Goal: Task Accomplishment & Management: Manage account settings

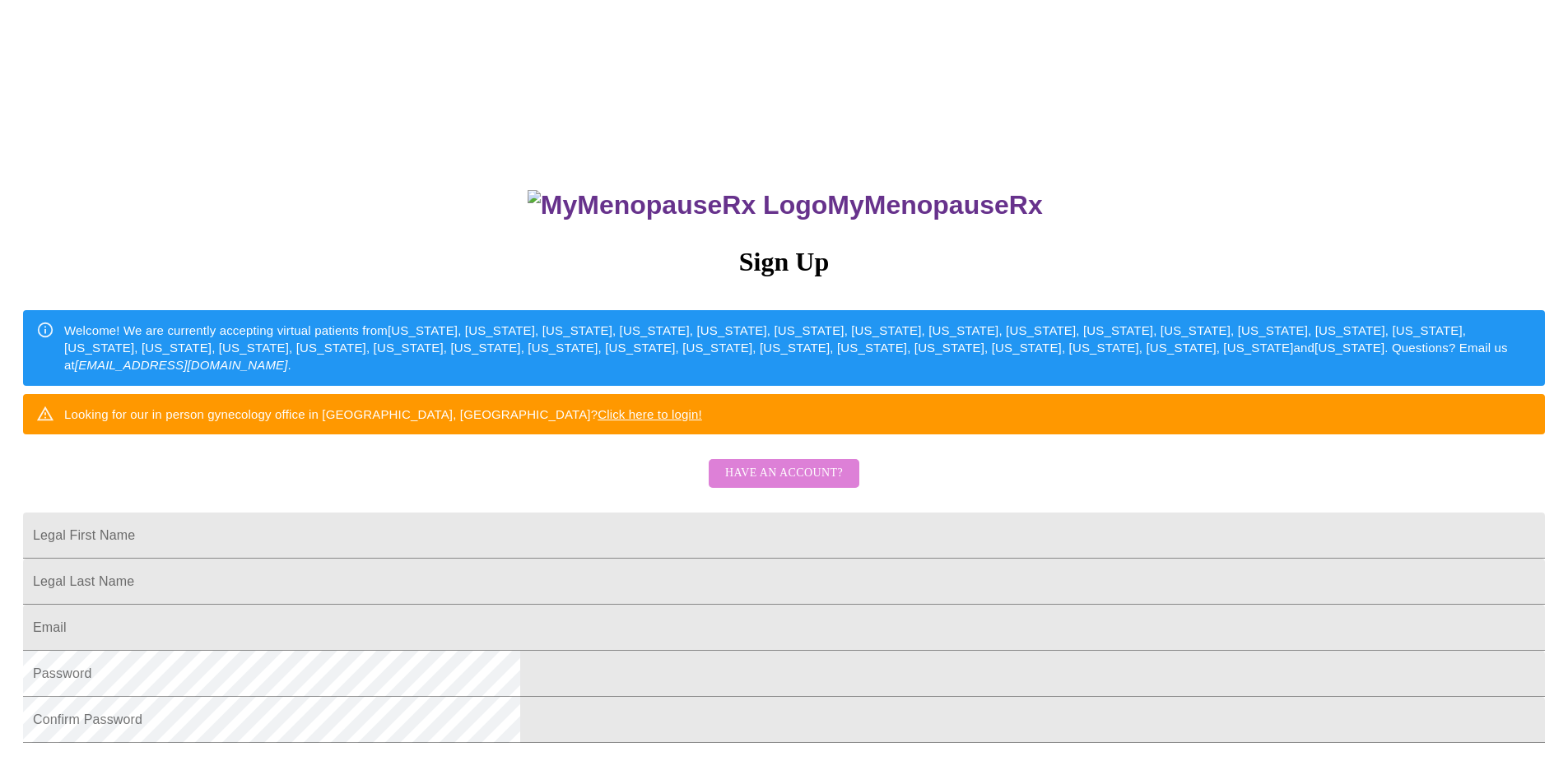
click at [844, 488] on button "Have an account?" at bounding box center [784, 473] width 150 height 29
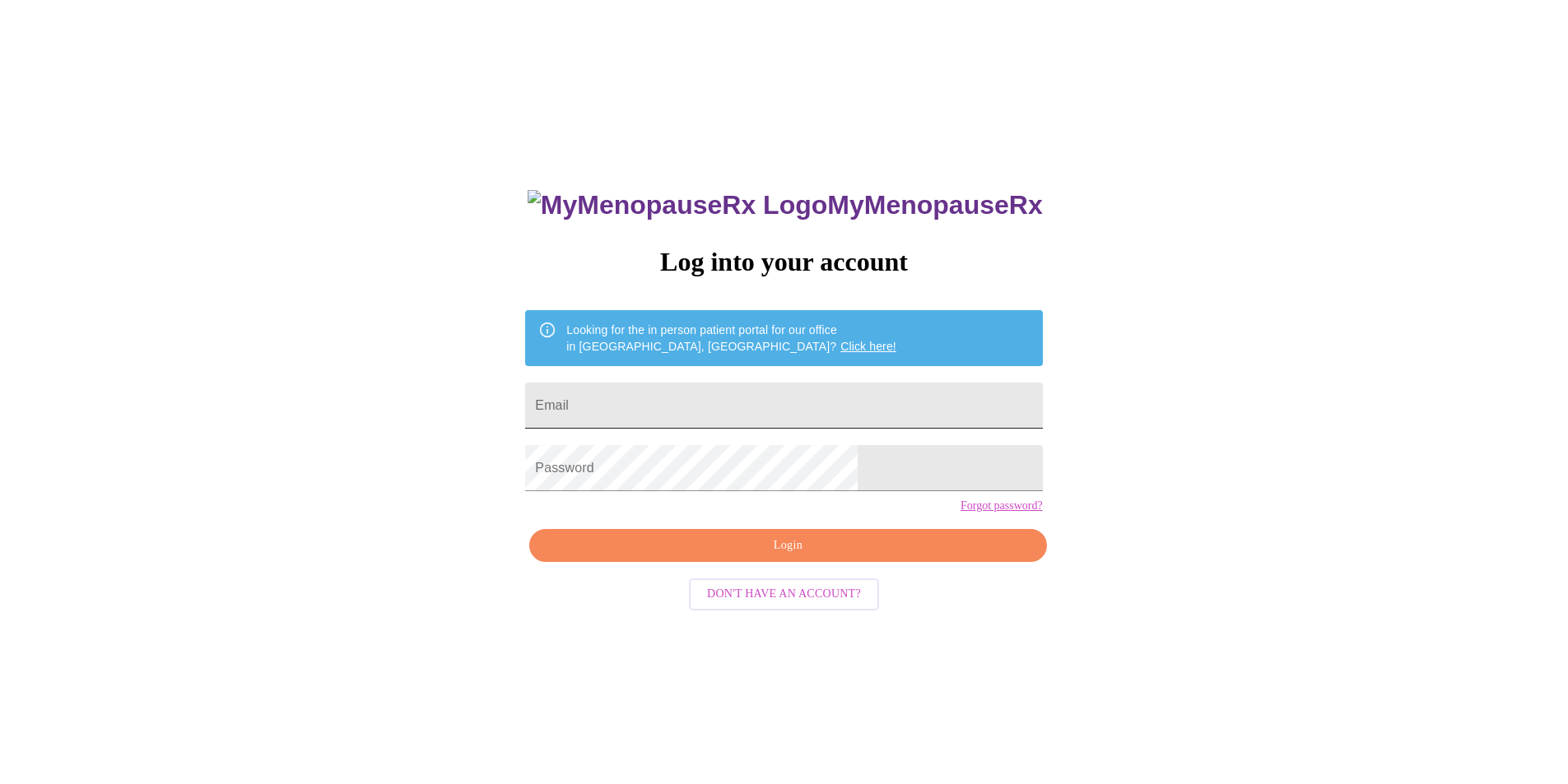
click at [729, 409] on input "Email" at bounding box center [784, 405] width 517 height 46
type input "ever_after22@hotmail.com"
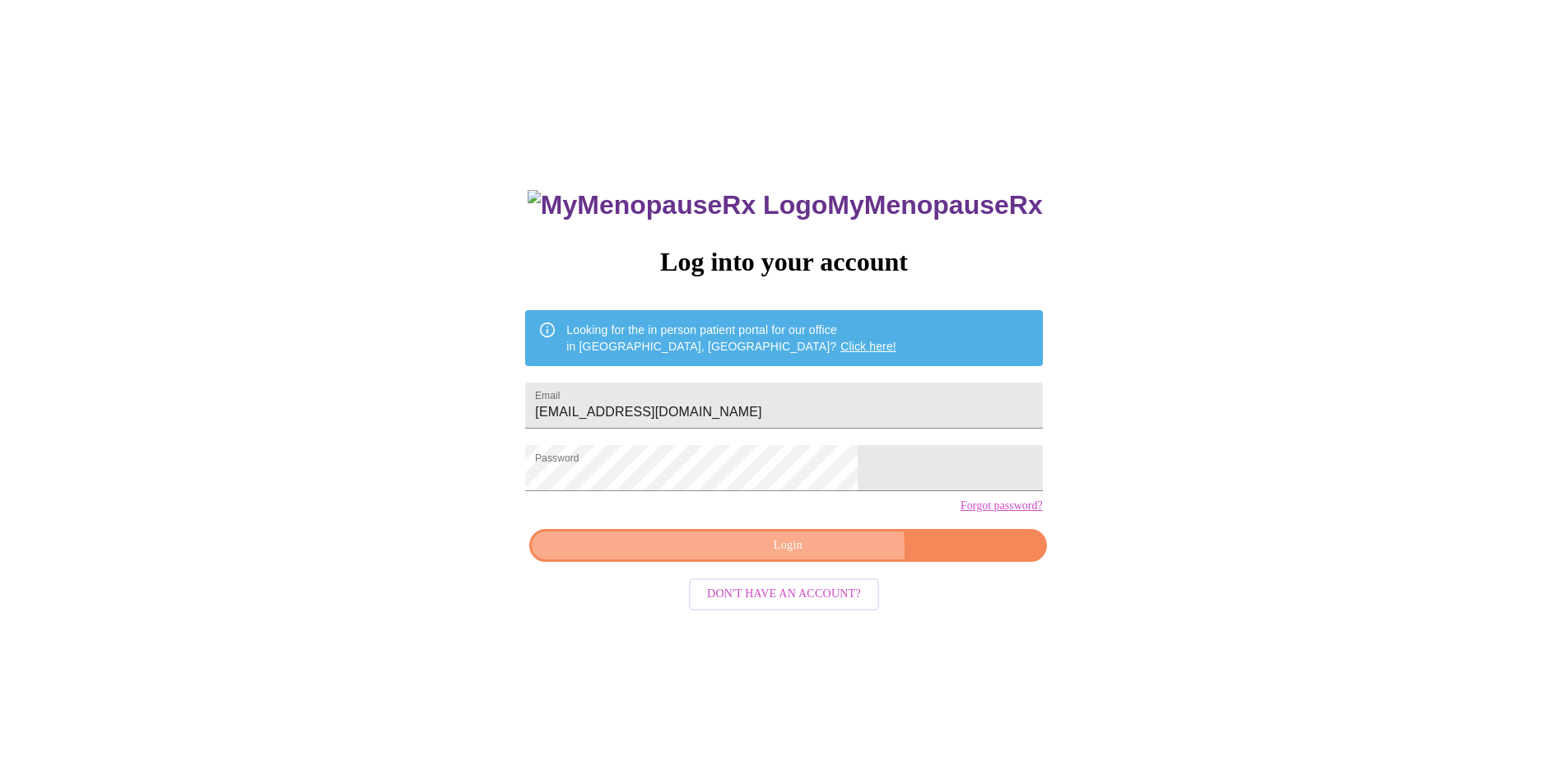
click at [810, 556] on span "Login" at bounding box center [787, 546] width 479 height 20
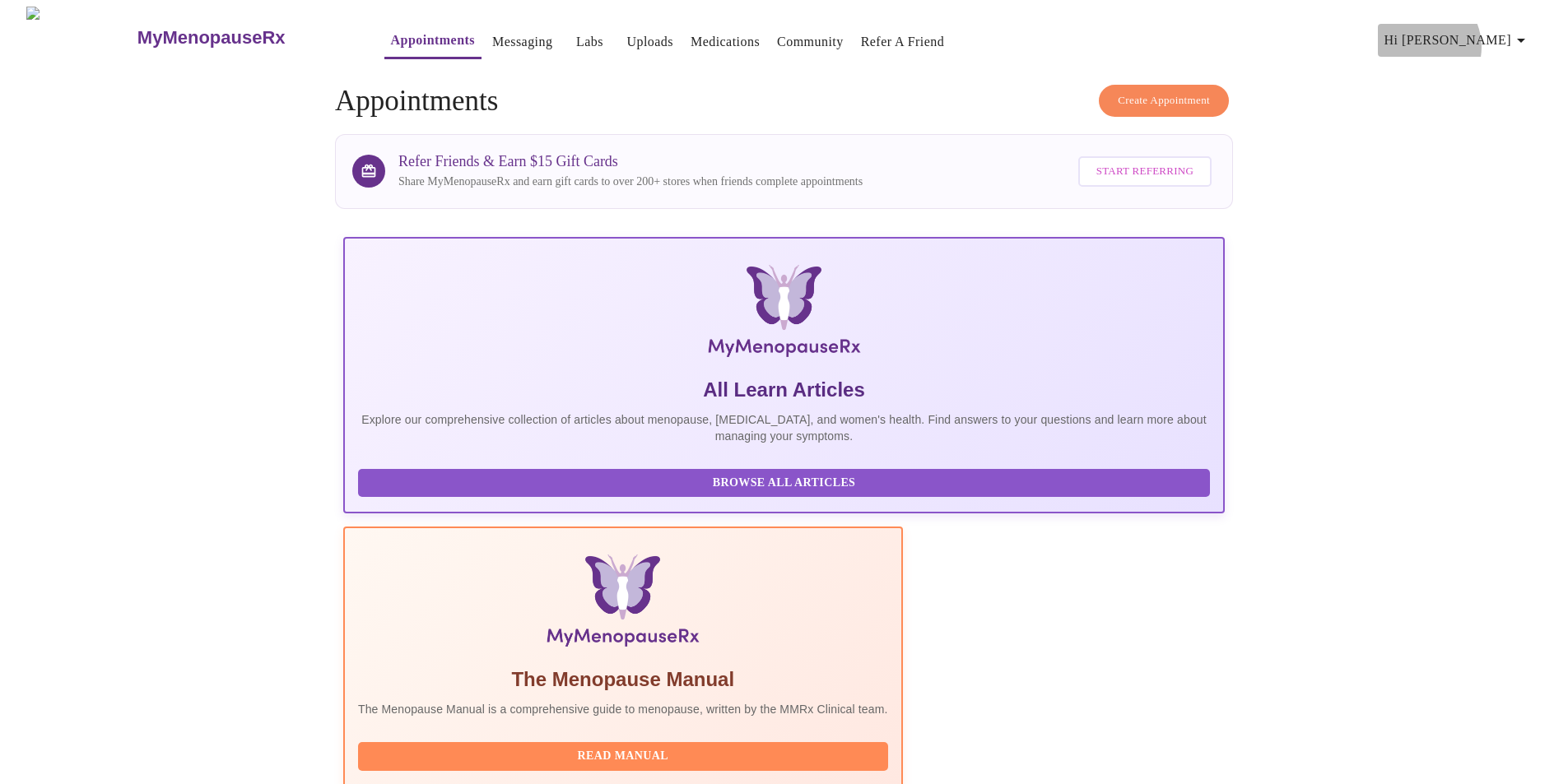
click at [1488, 40] on span "Hi Heather" at bounding box center [1458, 40] width 147 height 23
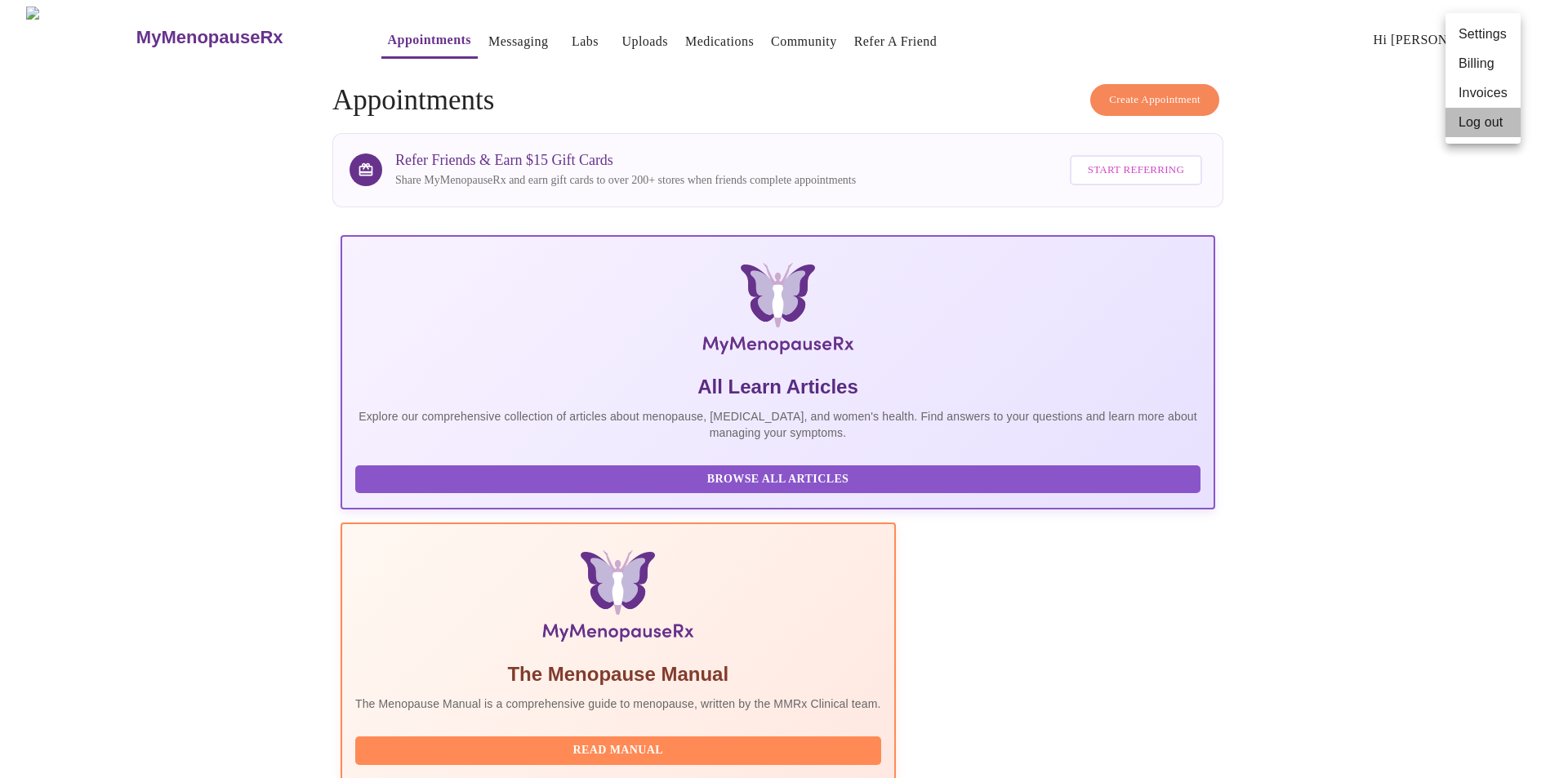
click at [1465, 123] on li "Log out" at bounding box center [1483, 122] width 76 height 29
